Goal: Transaction & Acquisition: Book appointment/travel/reservation

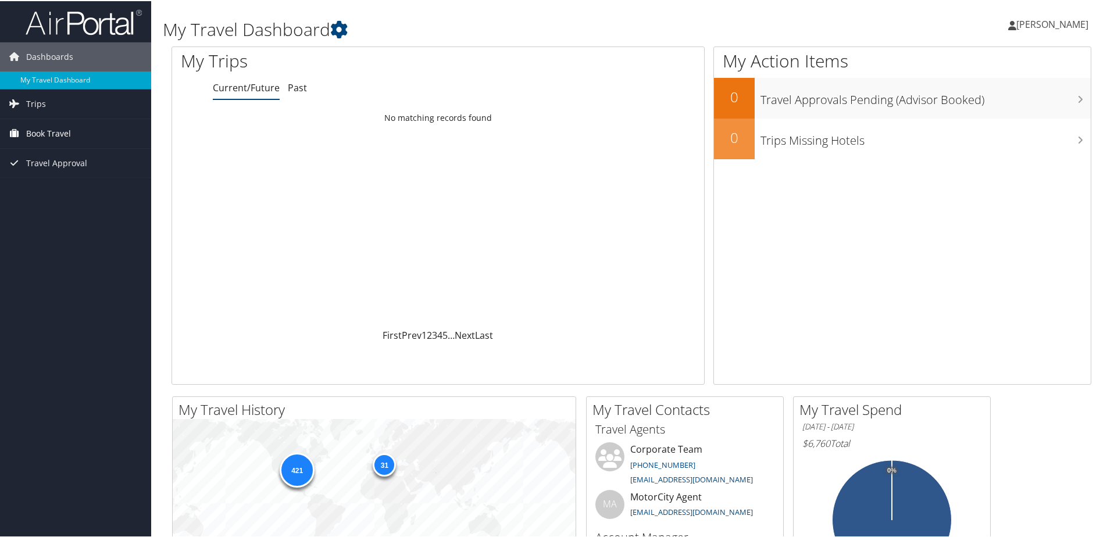
click at [47, 131] on span "Book Travel" at bounding box center [48, 132] width 45 height 29
click at [62, 191] on link "Book/Manage Online Trips" at bounding box center [75, 190] width 151 height 17
